Goal: Task Accomplishment & Management: Manage account settings

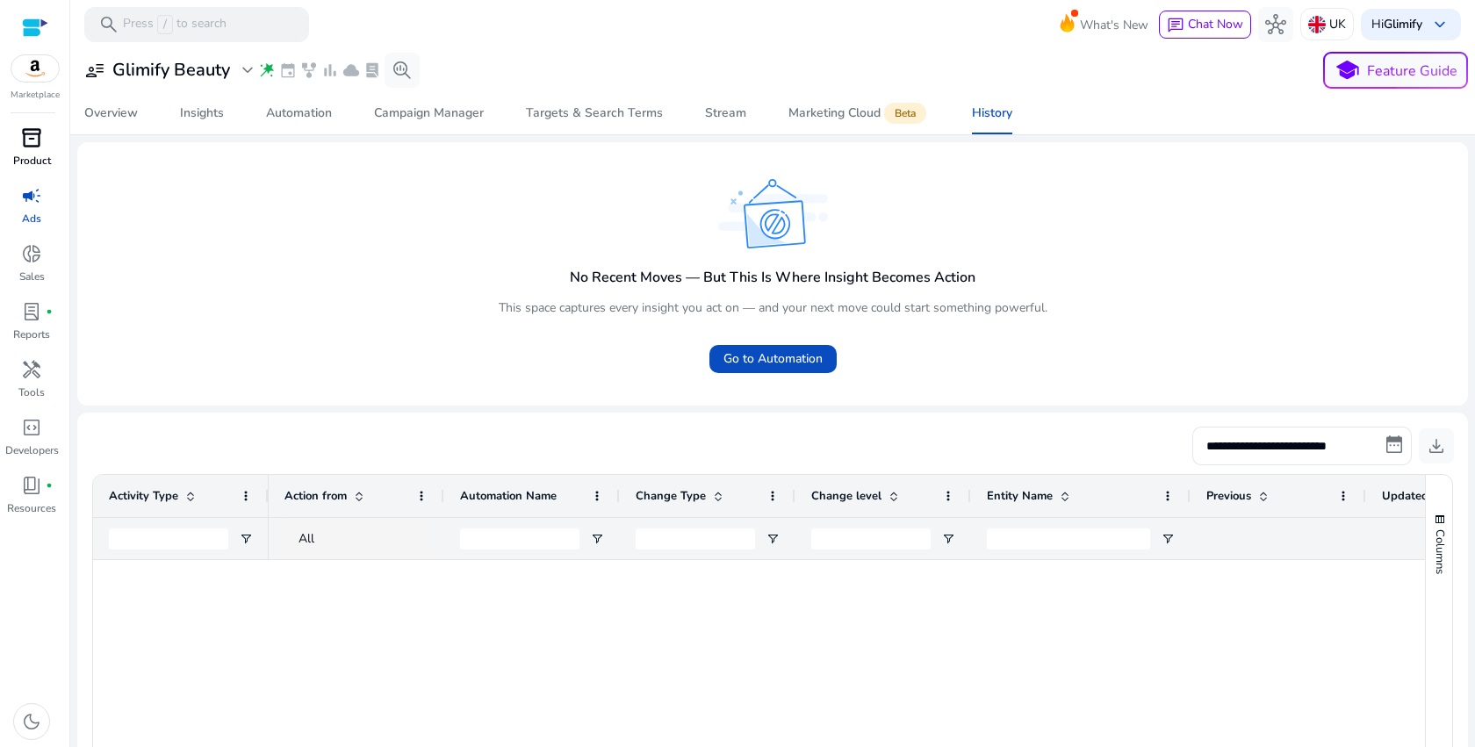
scroll to position [347, 0]
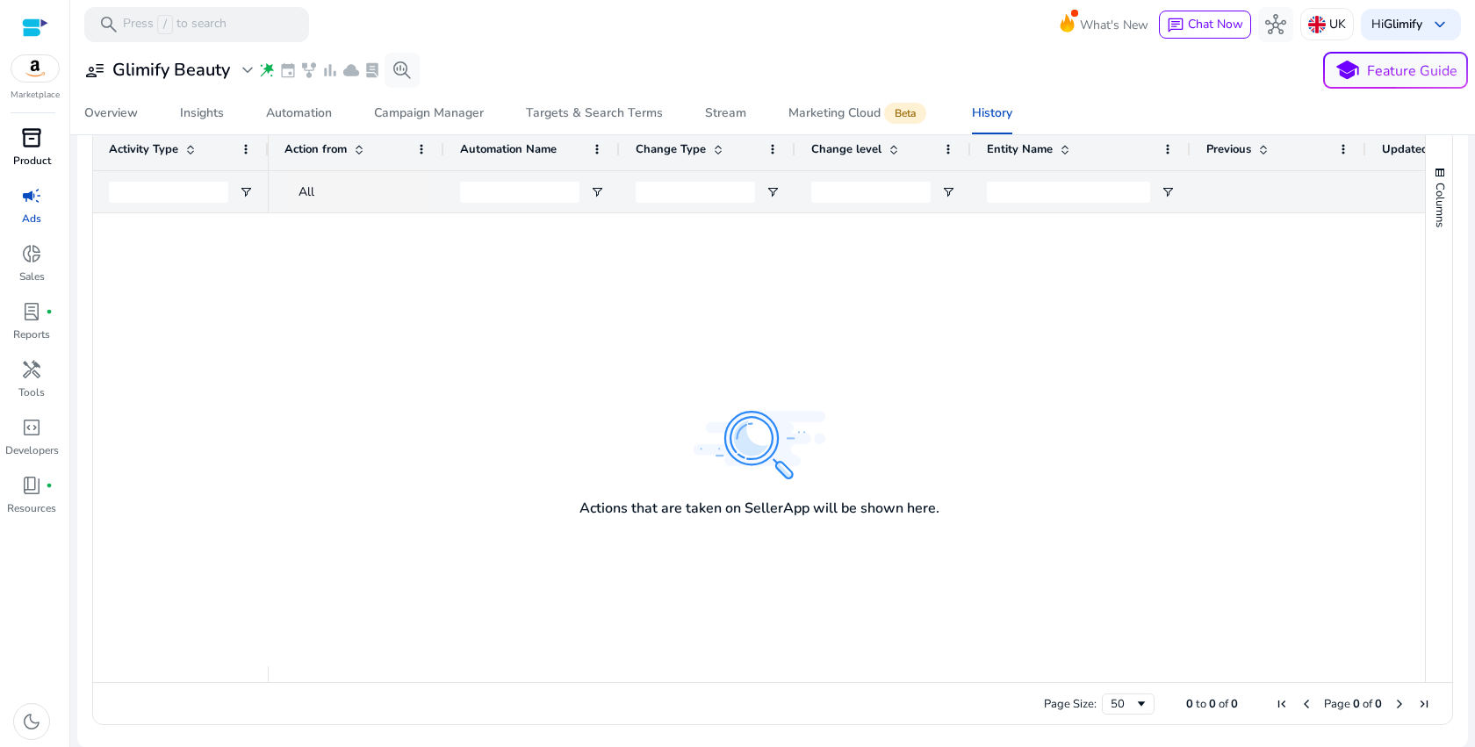
click at [26, 148] on span "inventory_2" at bounding box center [31, 137] width 21 height 21
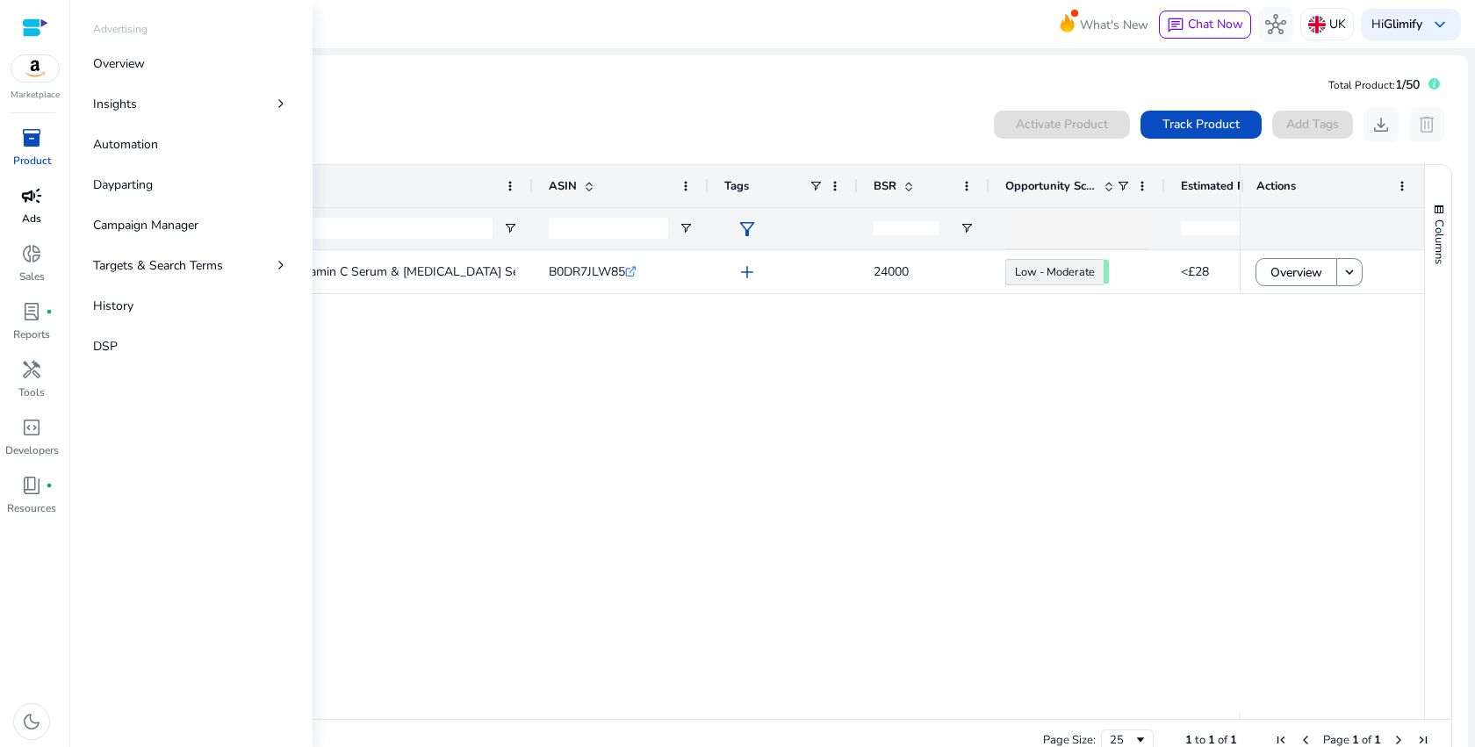
click at [35, 194] on span "campaign" at bounding box center [31, 195] width 21 height 21
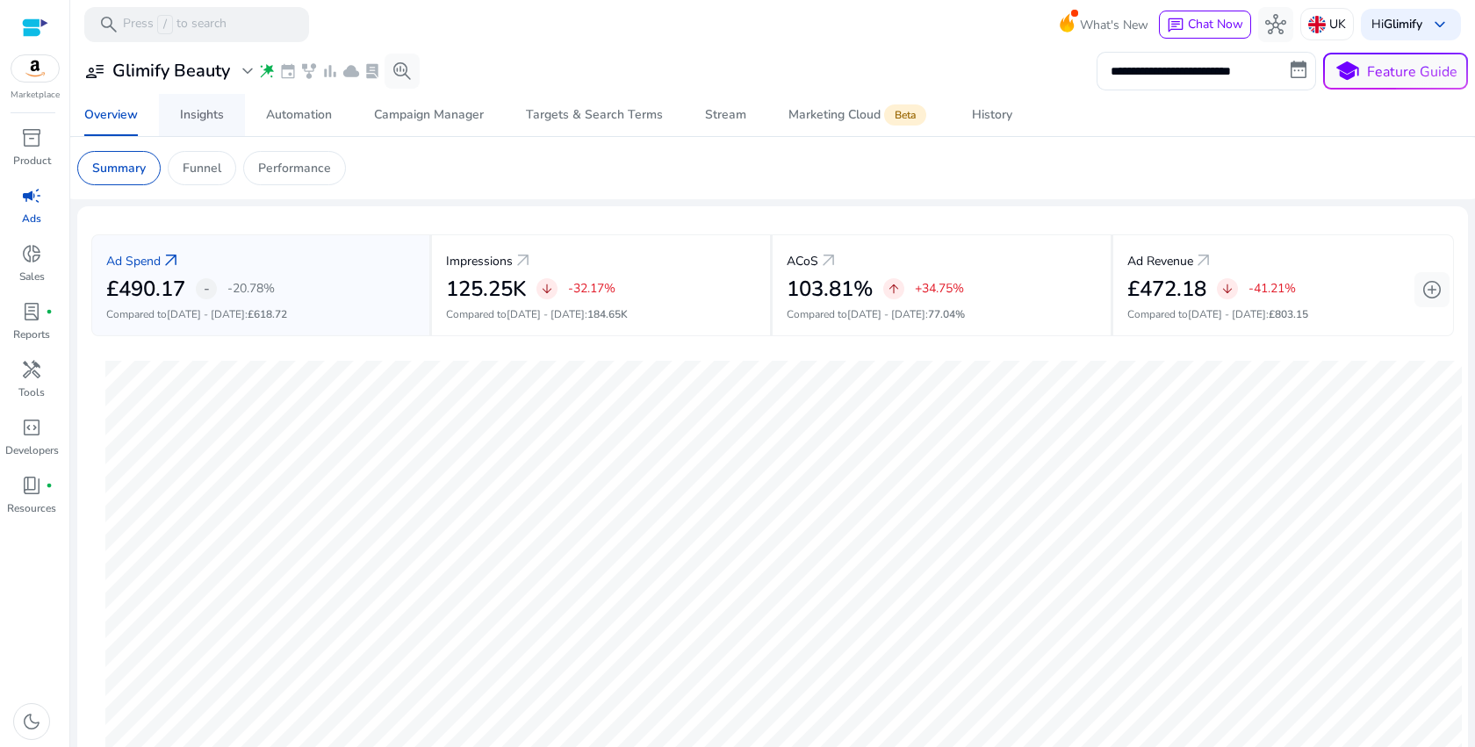
click at [214, 118] on div "Insights" at bounding box center [202, 115] width 44 height 12
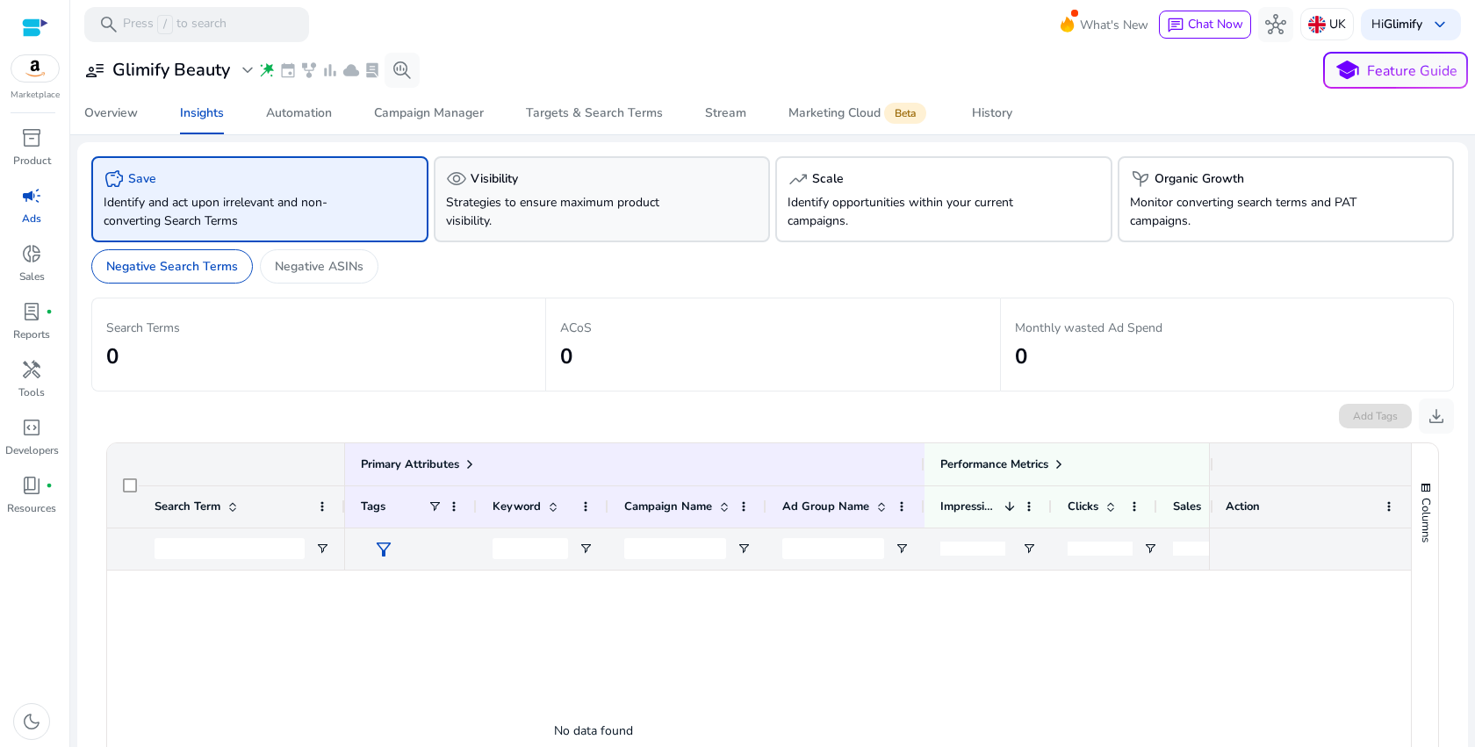
click at [581, 196] on p "Strategies to ensure maximum product visibility." at bounding box center [576, 211] width 260 height 37
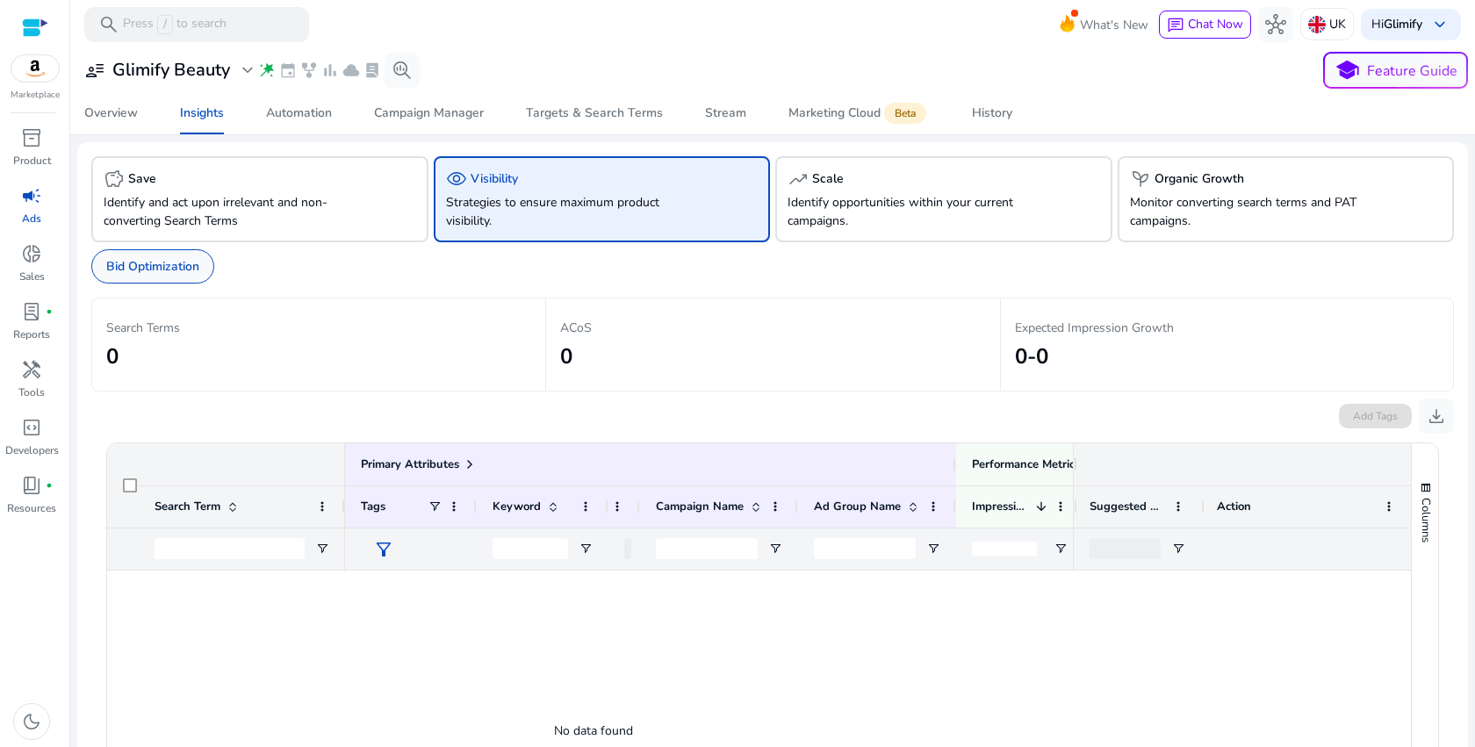
click at [176, 262] on p "Bid Optimization" at bounding box center [152, 266] width 93 height 18
click at [159, 251] on div "Bid Optimization" at bounding box center [152, 266] width 123 height 34
click at [272, 209] on p "Identify and act upon irrelevant and non-converting Search Terms" at bounding box center [234, 211] width 260 height 37
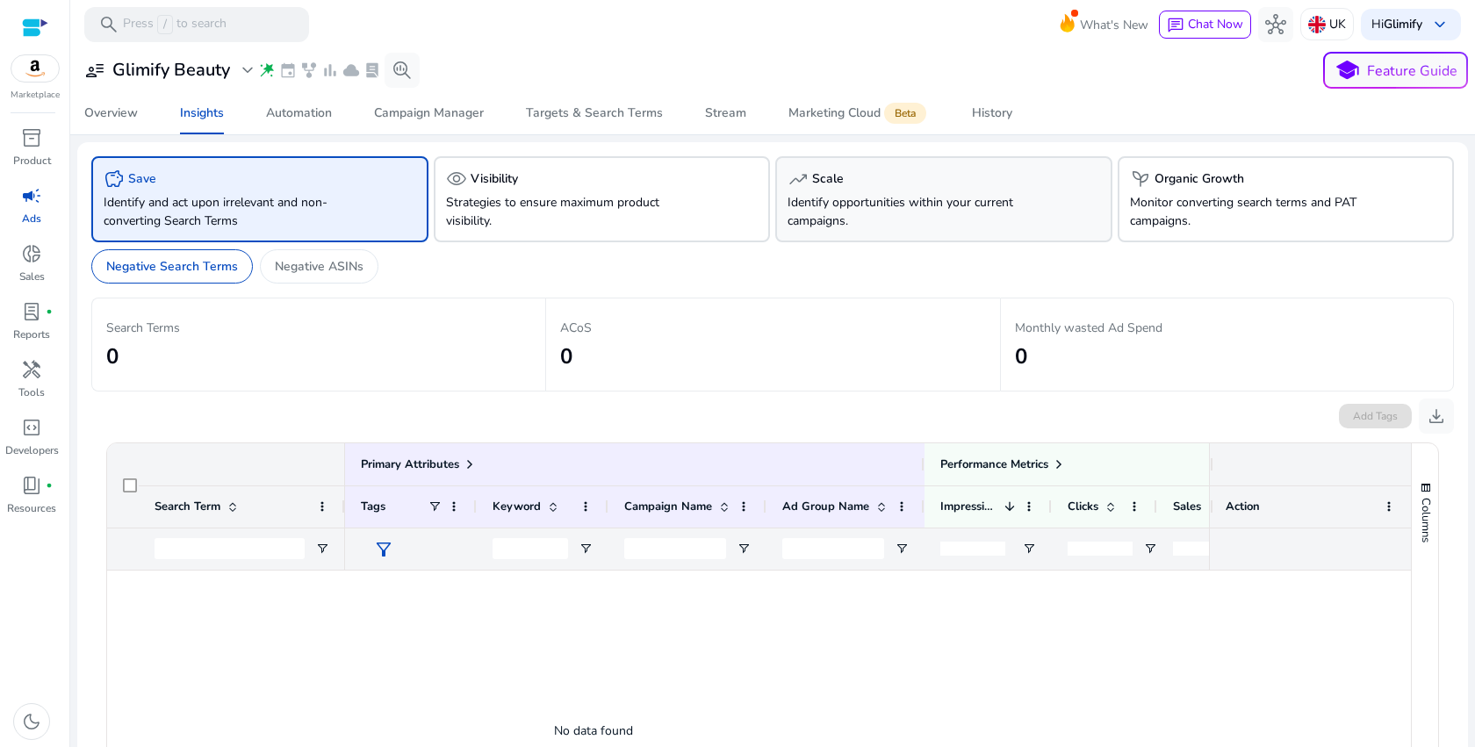
click at [868, 196] on p "Identify opportunities within your current campaigns." at bounding box center [917, 211] width 260 height 37
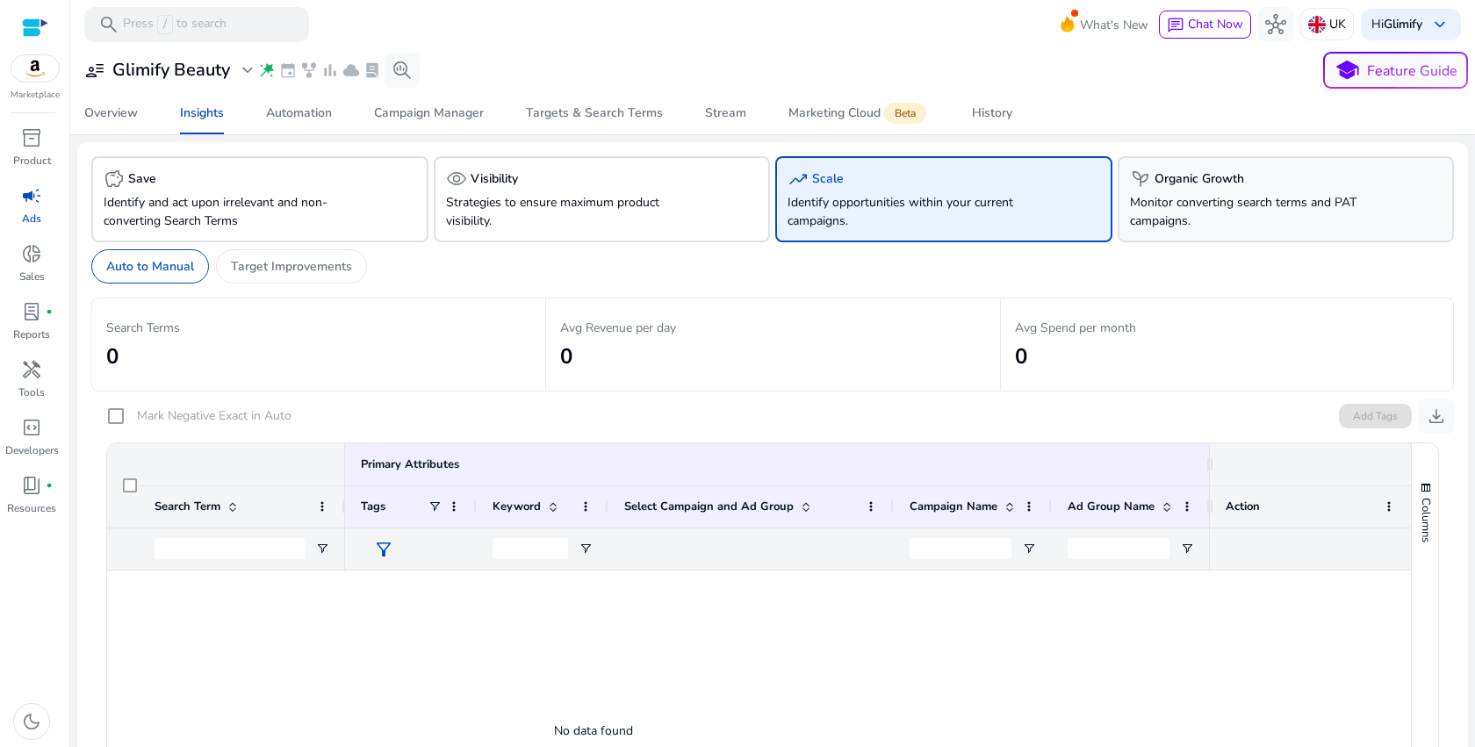
click at [1203, 194] on p "Monitor converting search terms and PAT campaigns." at bounding box center [1260, 211] width 260 height 37
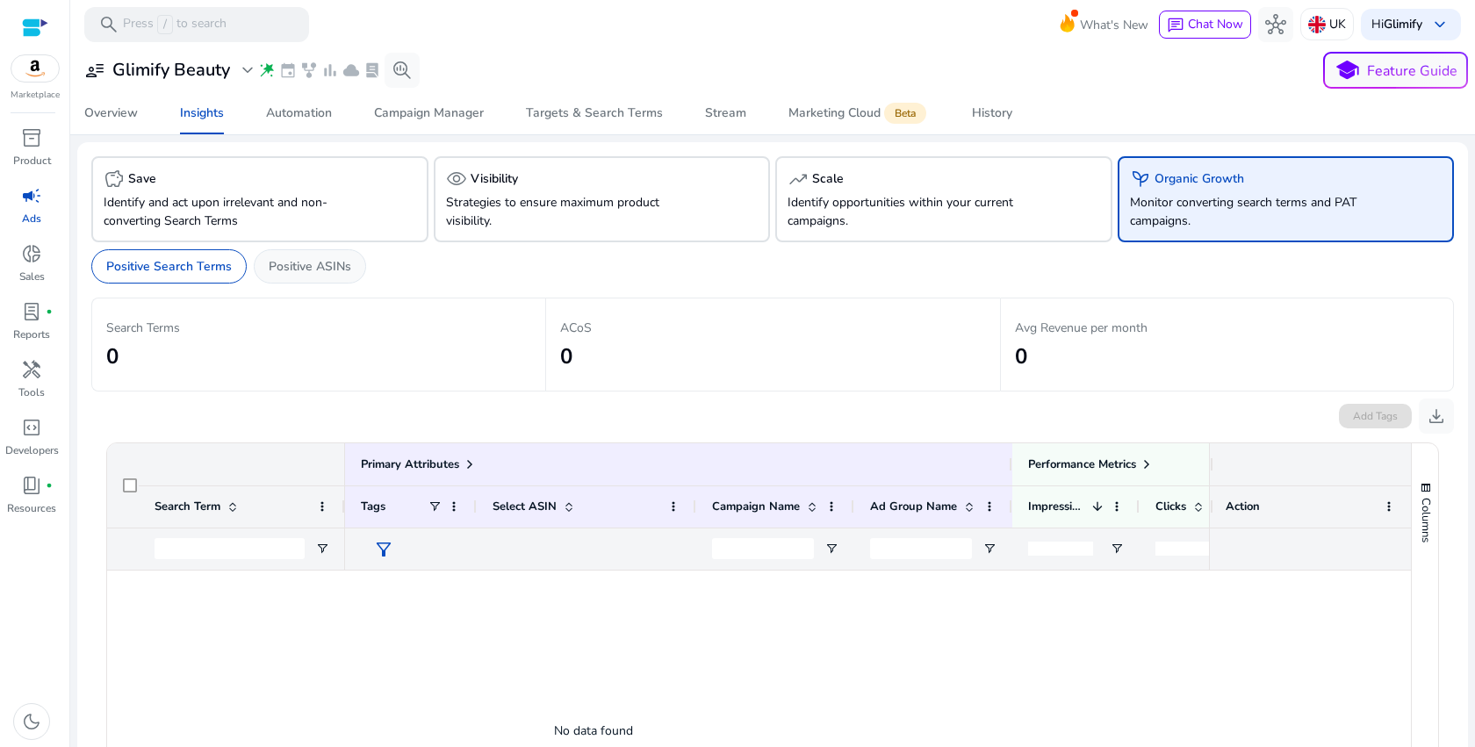
click at [322, 277] on div "Positive ASINs" at bounding box center [310, 266] width 112 height 34
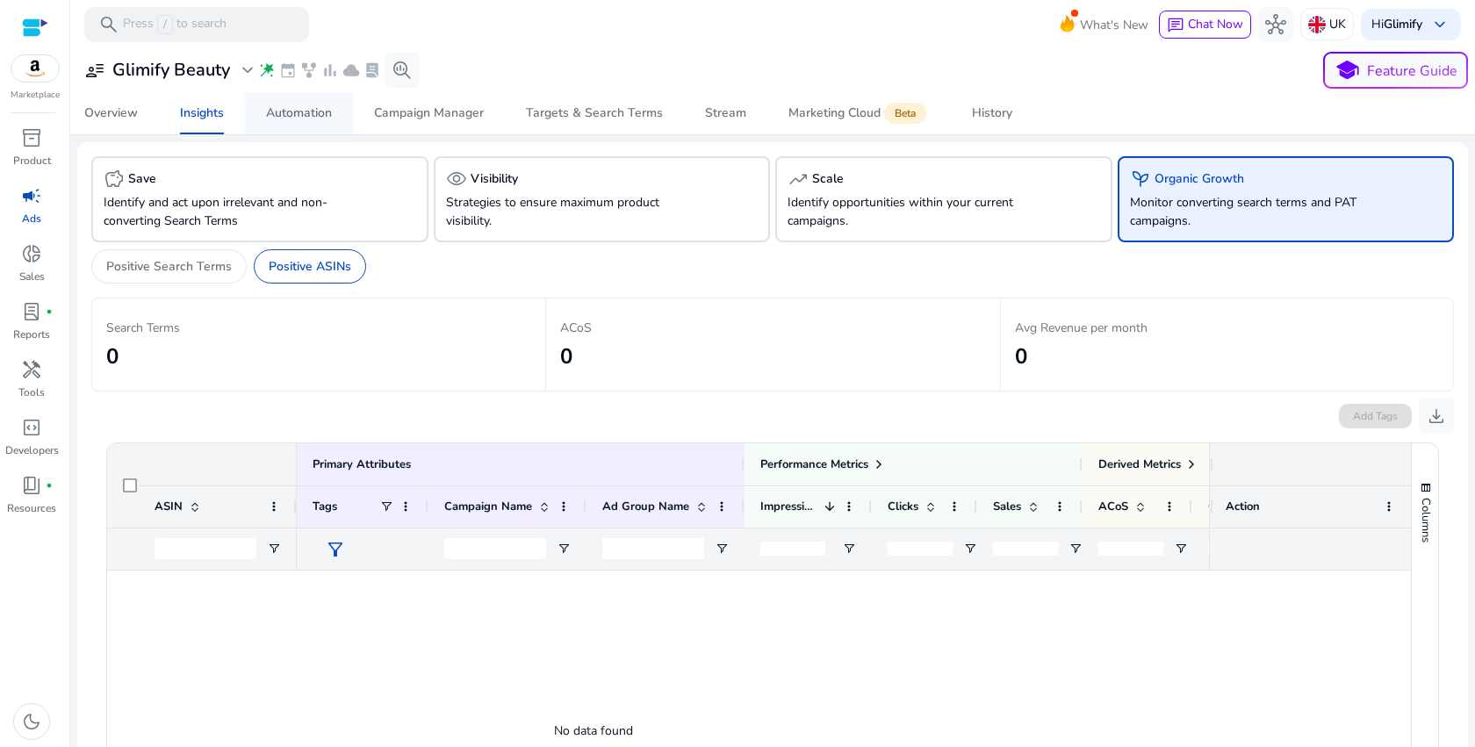
click at [292, 114] on div "Automation" at bounding box center [299, 113] width 66 height 12
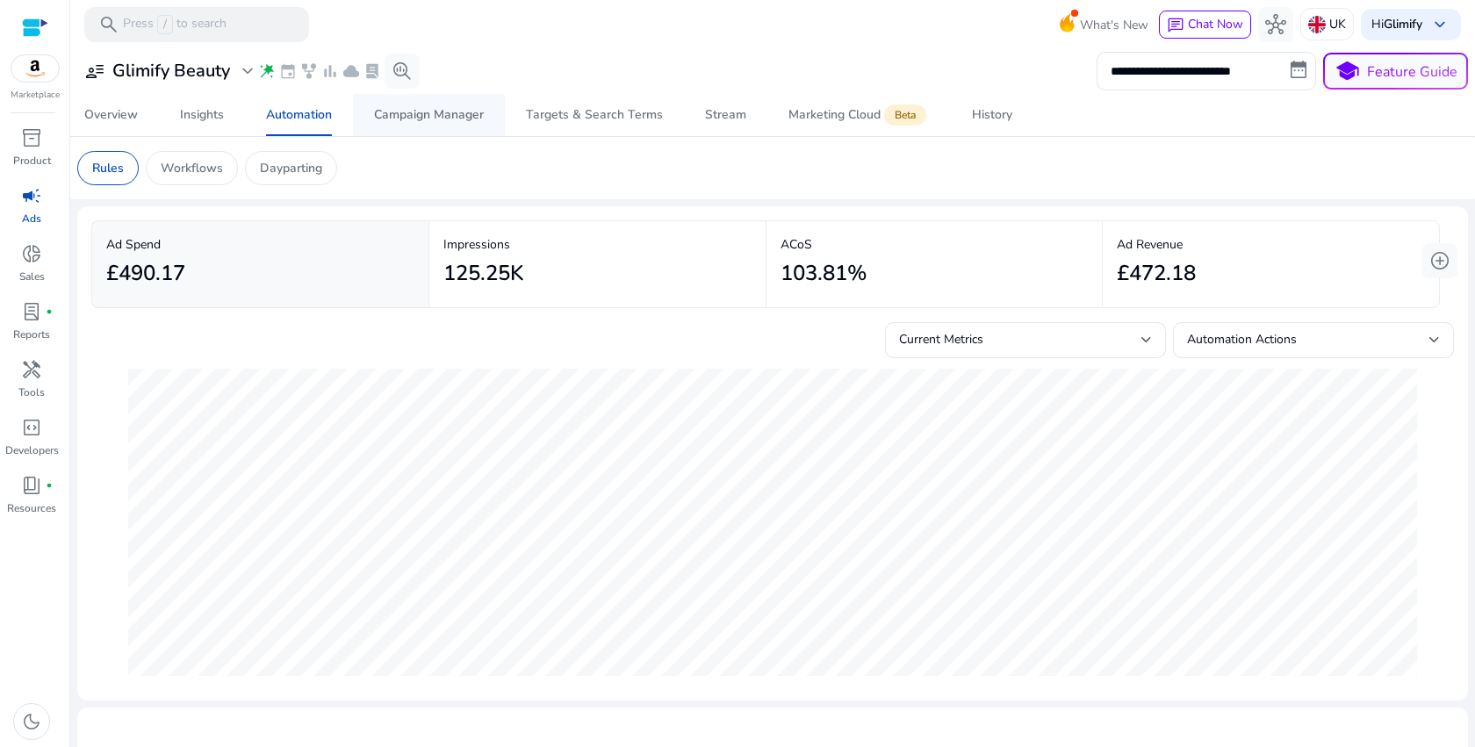
click at [438, 119] on div "Campaign Manager" at bounding box center [429, 115] width 110 height 12
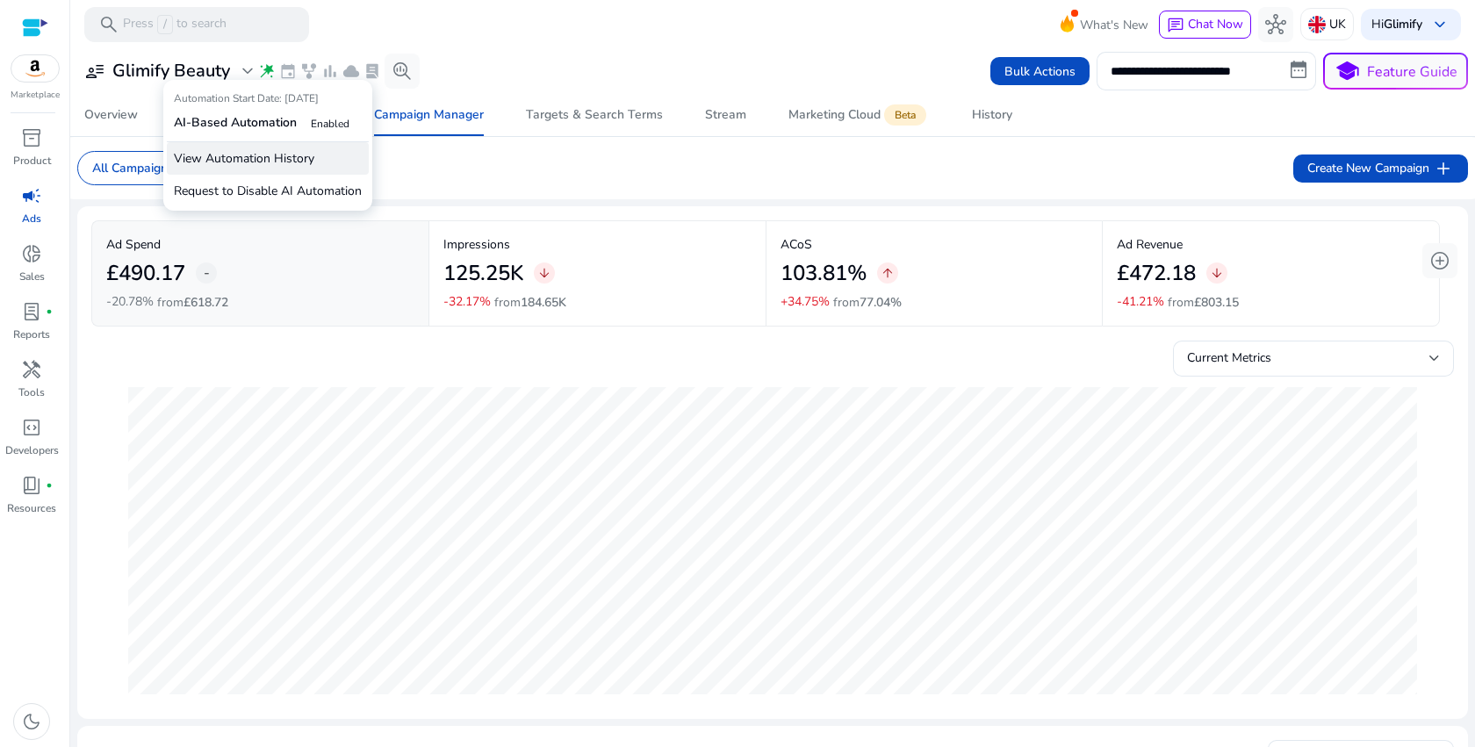
click at [310, 162] on p "View Automation History" at bounding box center [268, 158] width 202 height 32
